Goal: Transaction & Acquisition: Purchase product/service

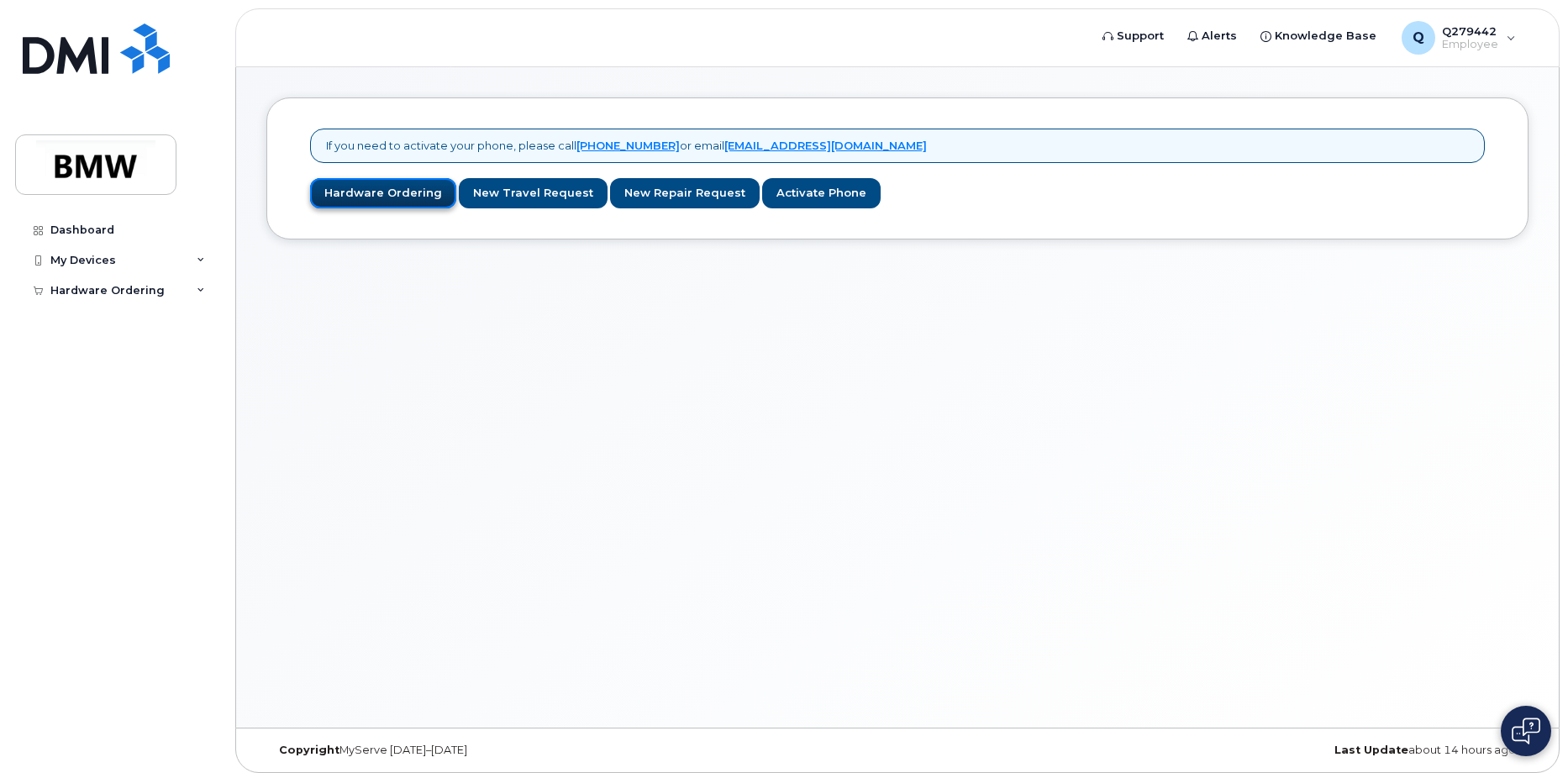
click at [398, 190] on link "Hardware Ordering" at bounding box center [383, 194] width 146 height 31
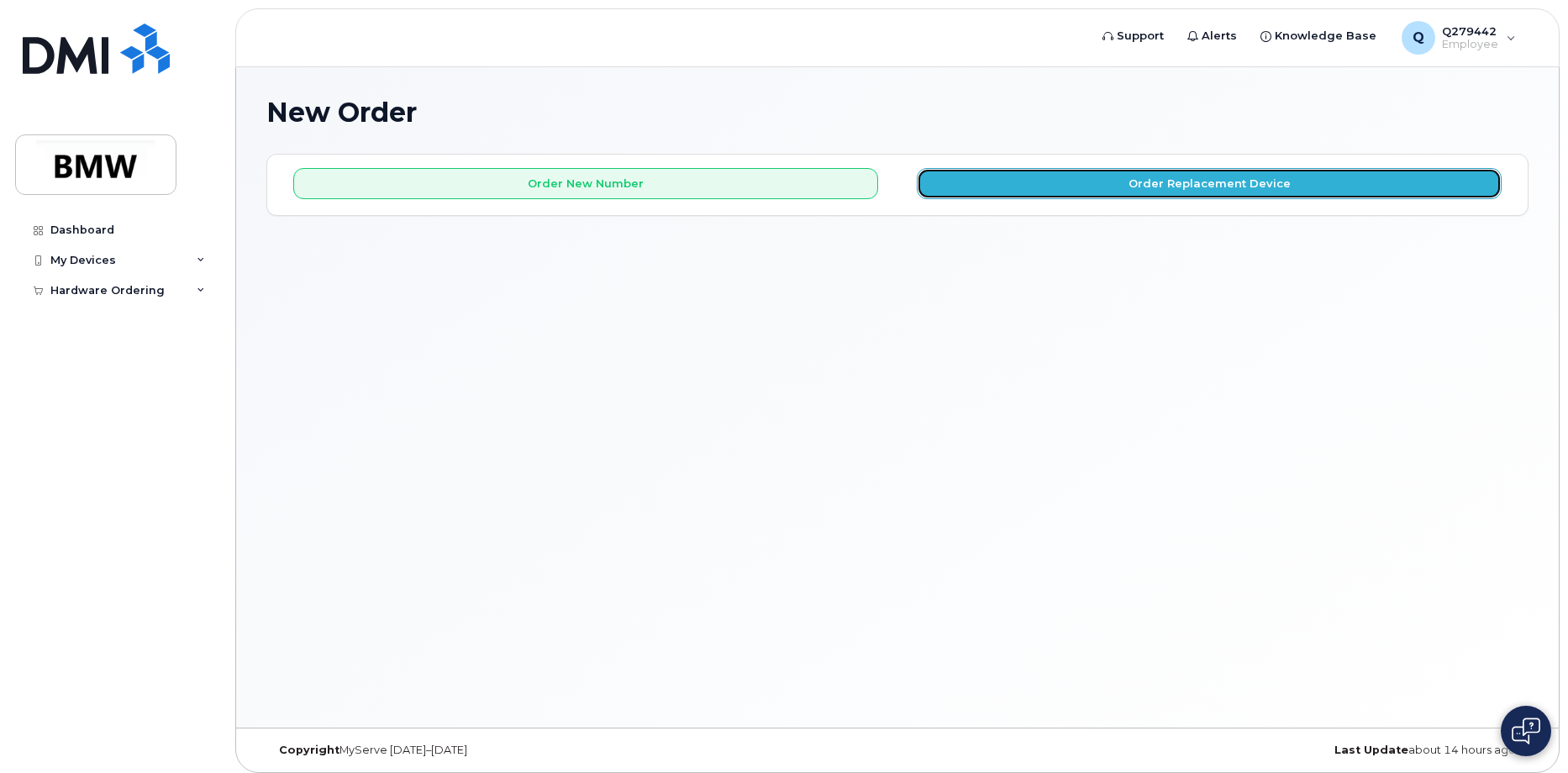
click at [1175, 195] on button "Order Replacement Device" at bounding box center [1209, 183] width 585 height 31
